Goal: Manage account settings

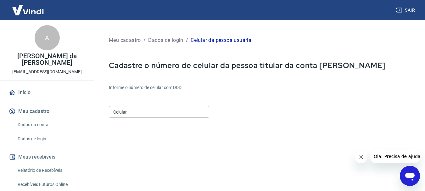
click at [158, 109] on input "Celular" at bounding box center [159, 112] width 100 height 12
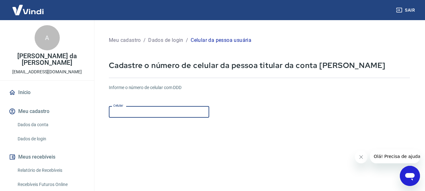
type input "[PHONE_NUMBER]"
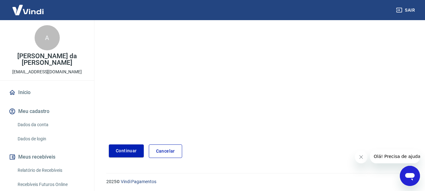
scroll to position [106, 0]
click at [128, 149] on button "Continuar" at bounding box center [126, 150] width 35 height 13
